Goal: Check status

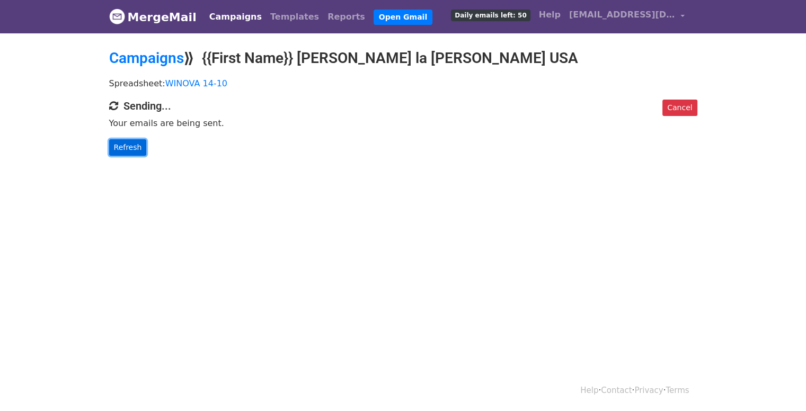
click at [129, 147] on link "Refresh" at bounding box center [128, 147] width 38 height 16
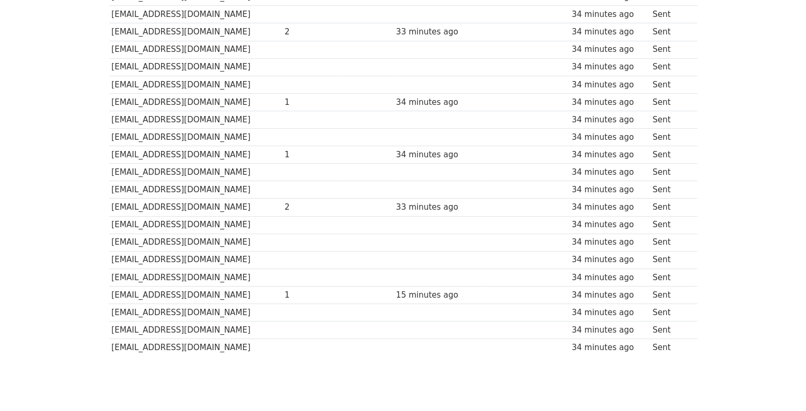
scroll to position [242, 0]
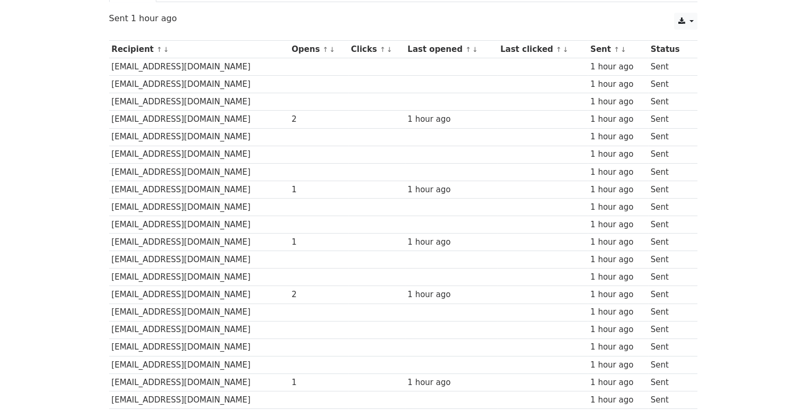
scroll to position [30, 0]
